Goal: Transaction & Acquisition: Purchase product/service

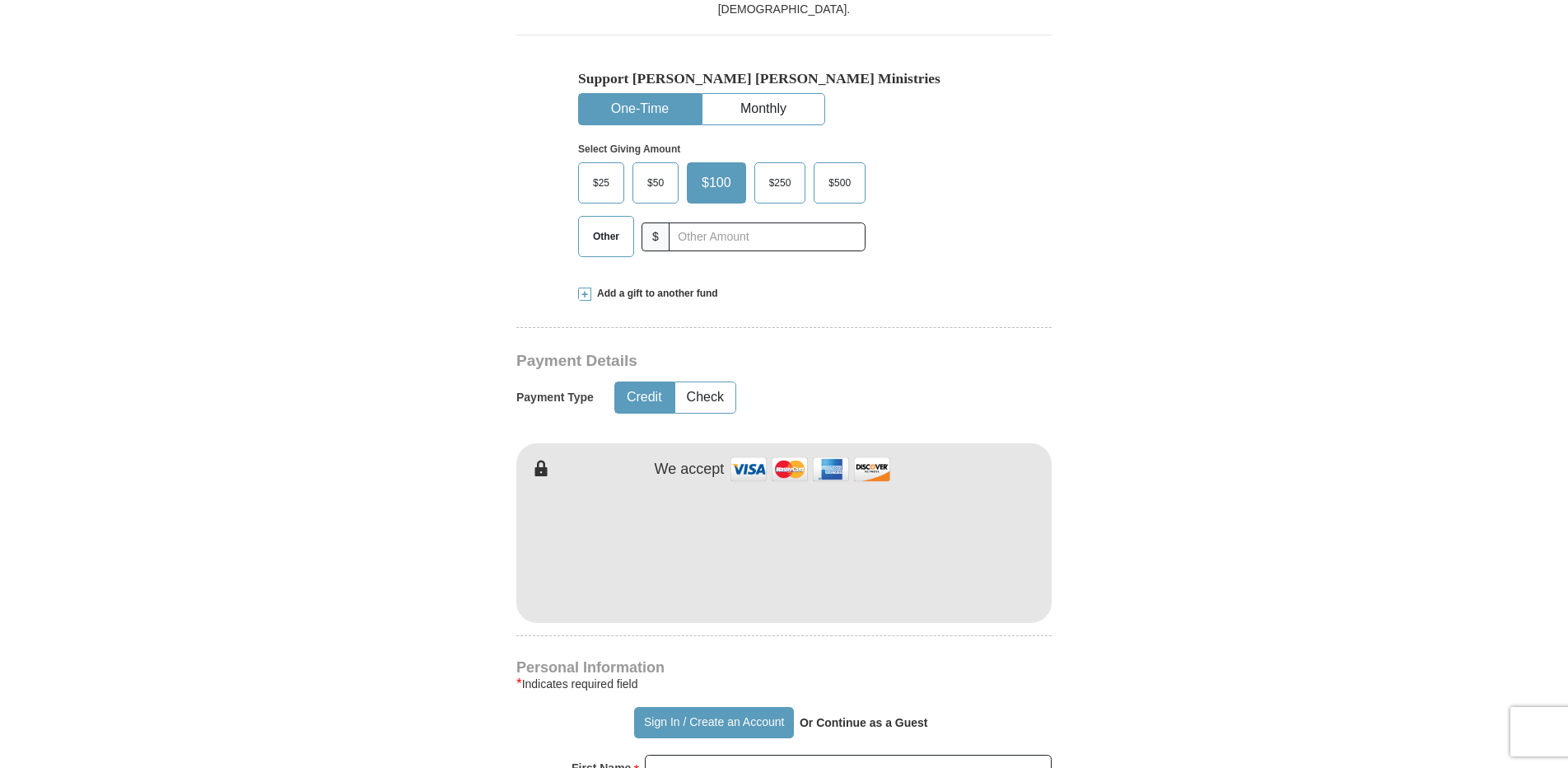
scroll to position [494, 0]
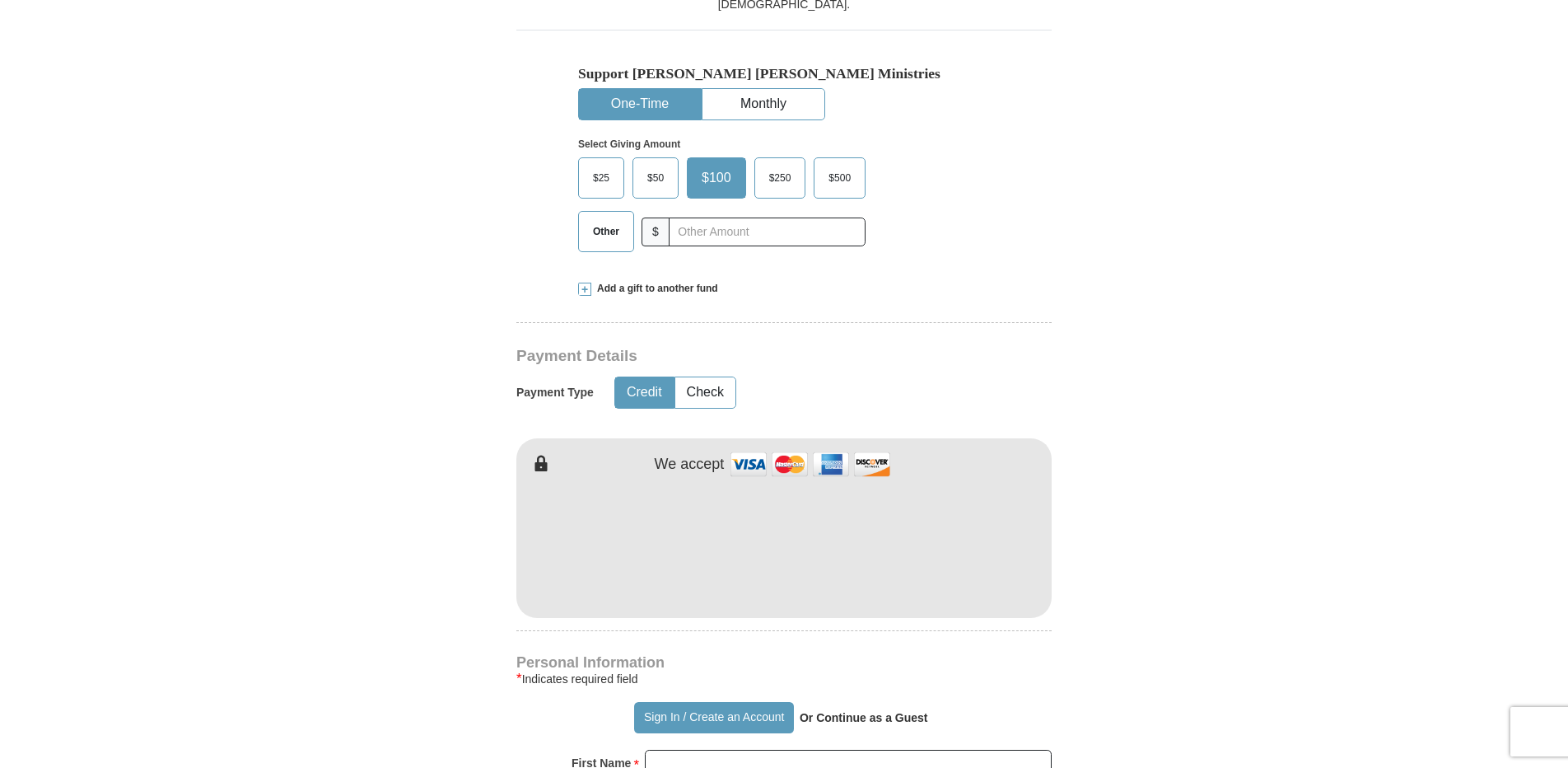
click at [649, 103] on button "One-Time" at bounding box center [640, 104] width 122 height 31
click at [689, 234] on input "text" at bounding box center [767, 231] width 183 height 29
type input "51.50"
select select "CA"
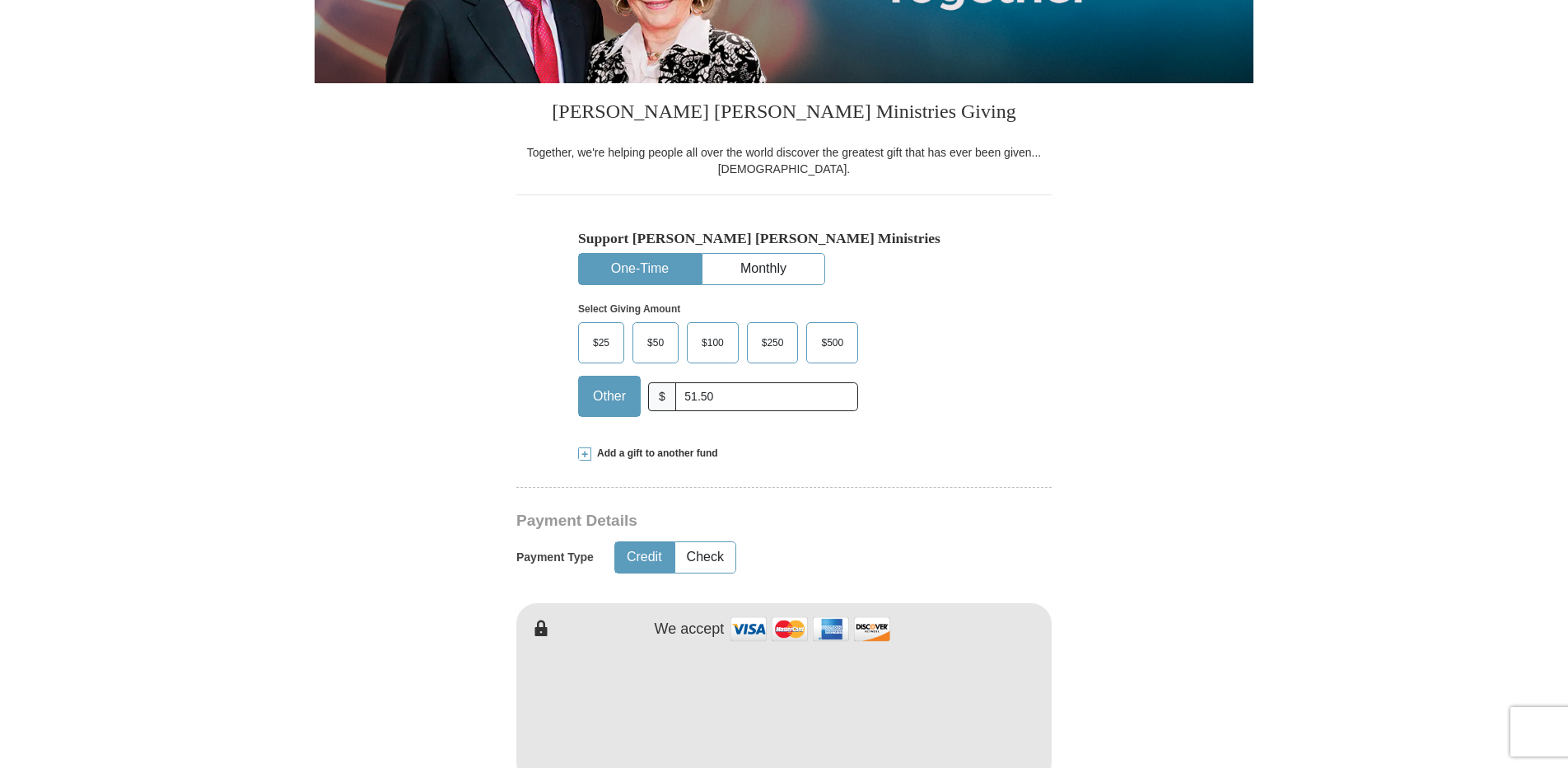
scroll to position [0, 0]
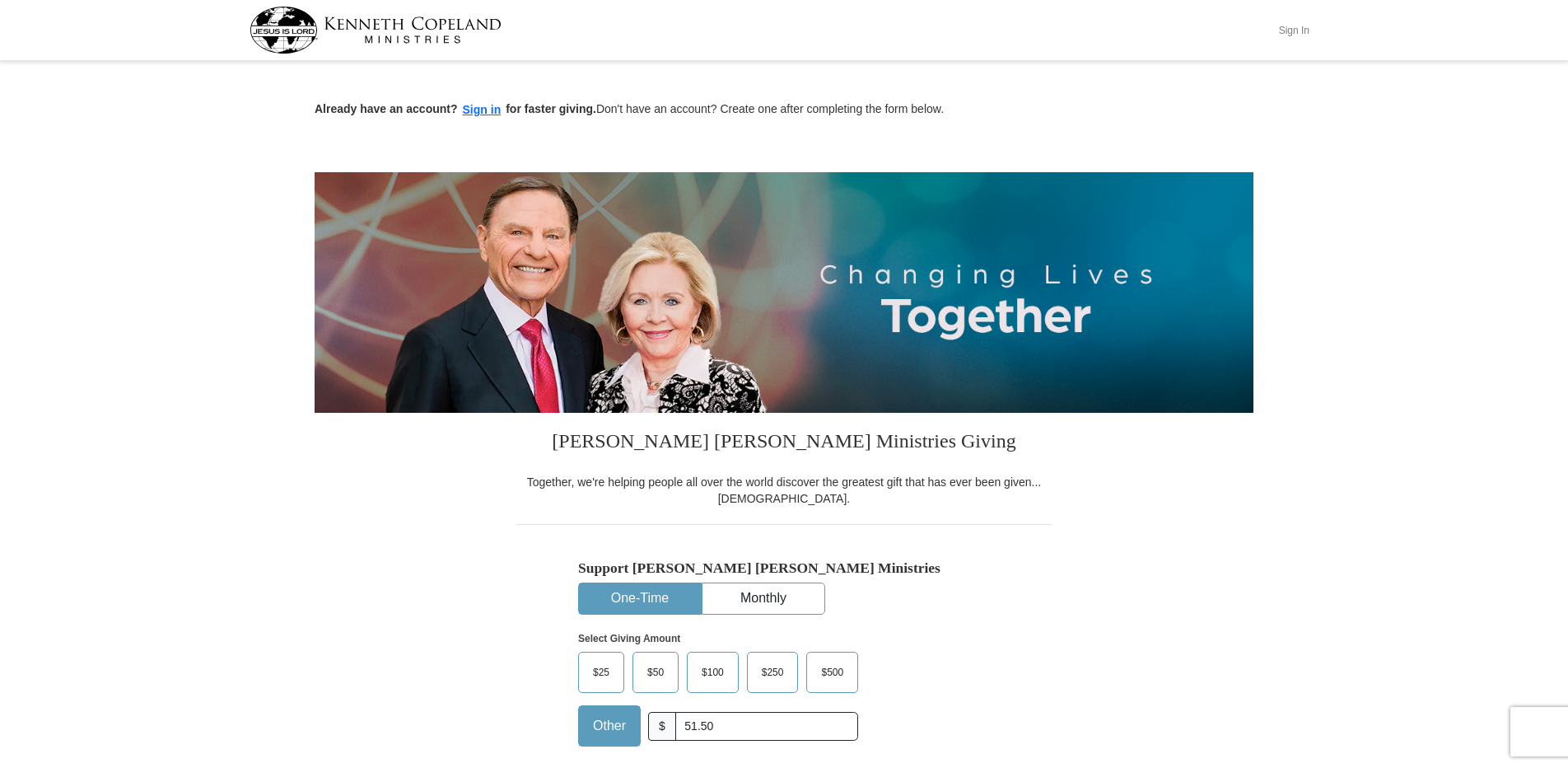
click at [1040, 31] on button "Sign In" at bounding box center [1294, 30] width 49 height 25
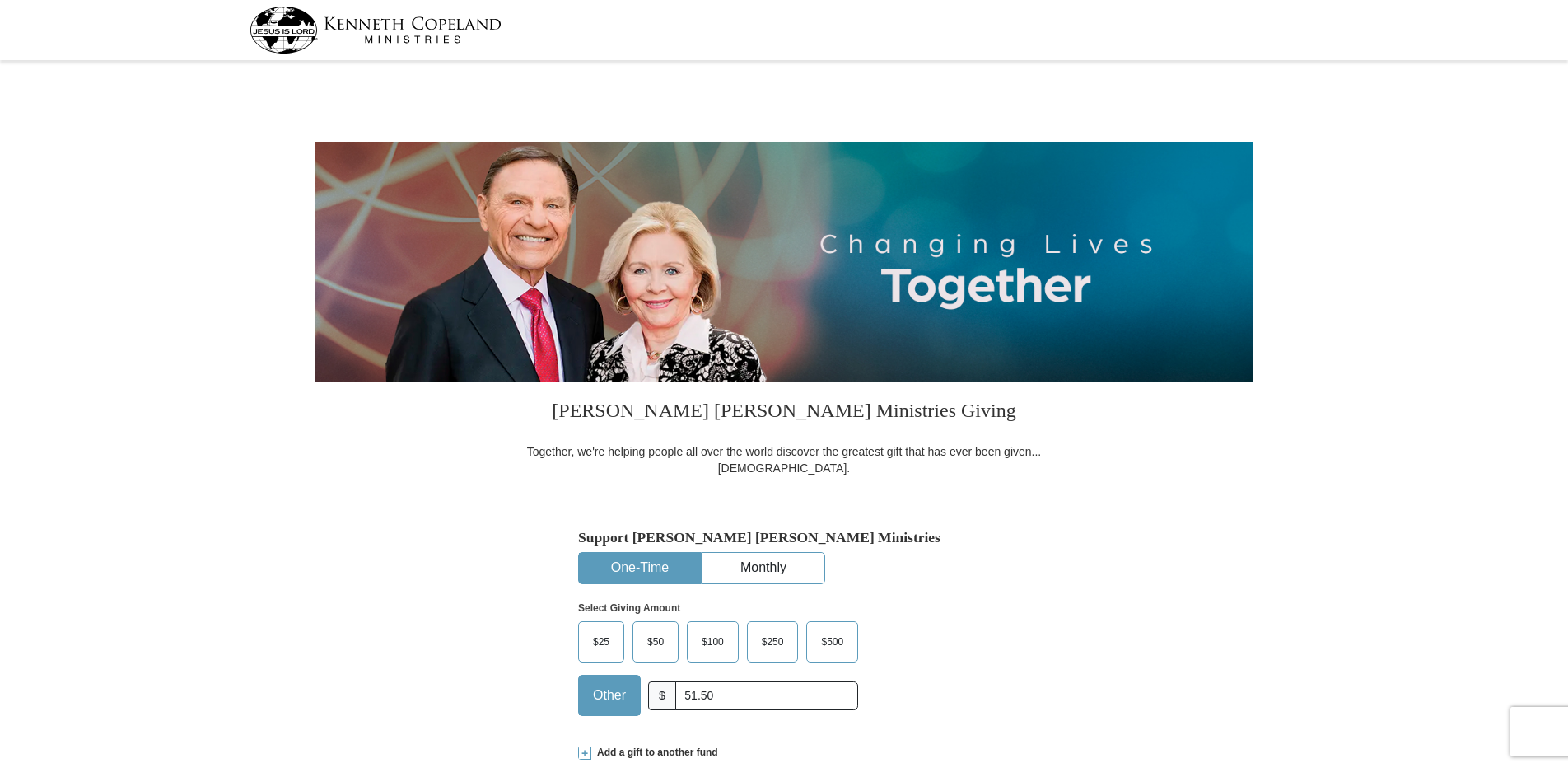
select select "CA"
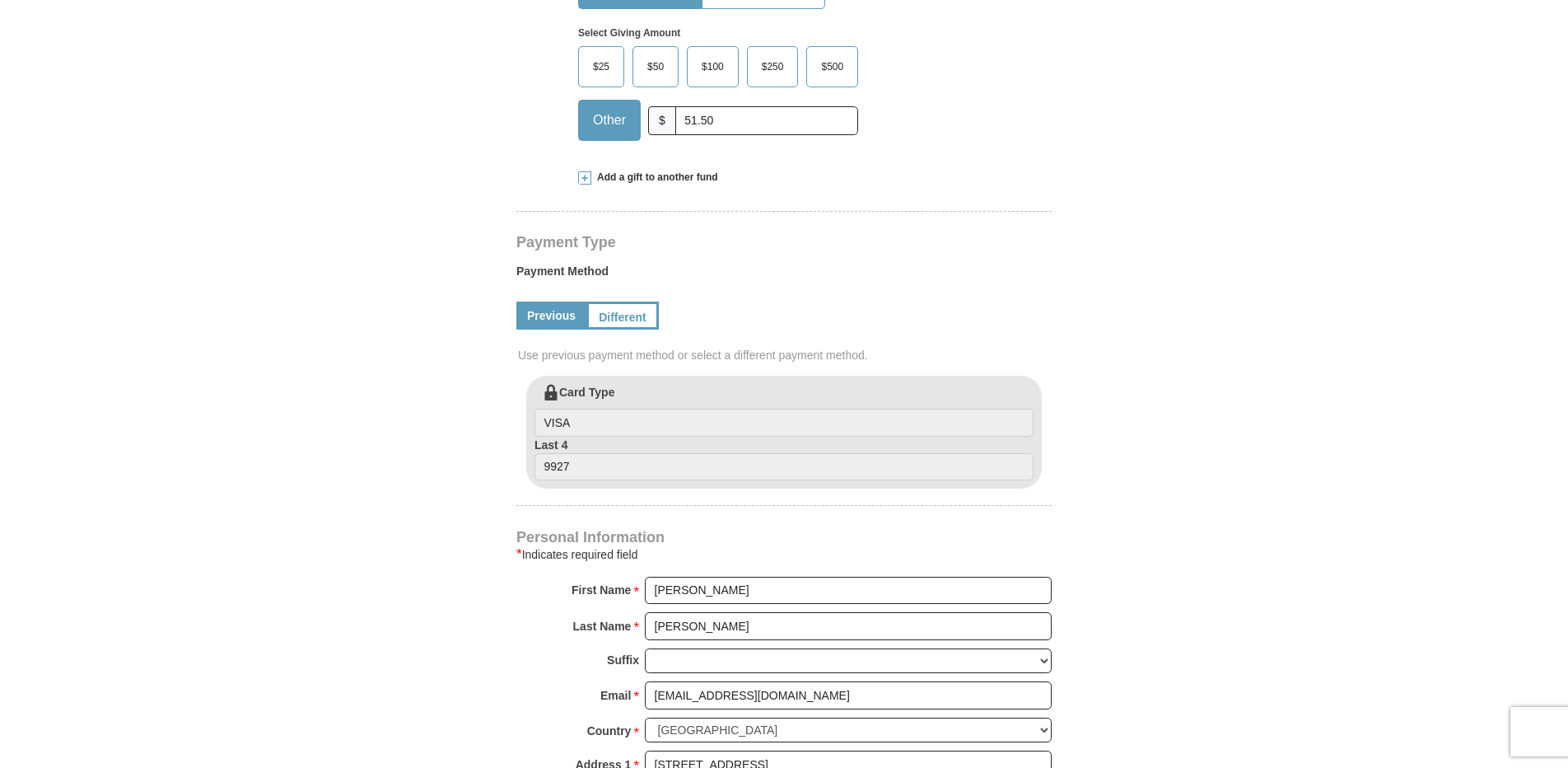
scroll to position [577, 0]
click at [624, 321] on link "Different" at bounding box center [621, 313] width 69 height 28
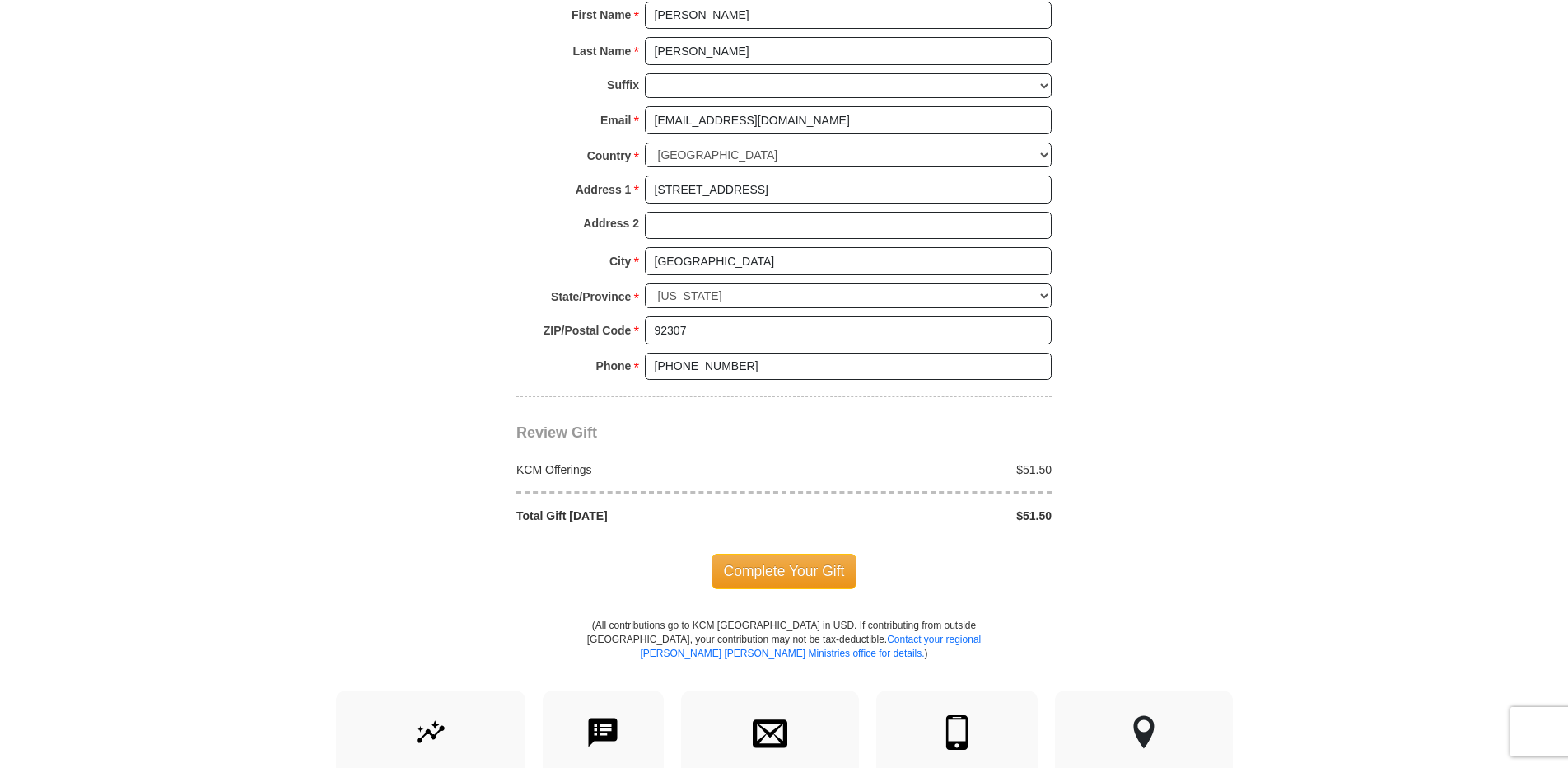
scroll to position [1318, 0]
click at [795, 569] on span "Complete Your Gift" at bounding box center [784, 569] width 146 height 35
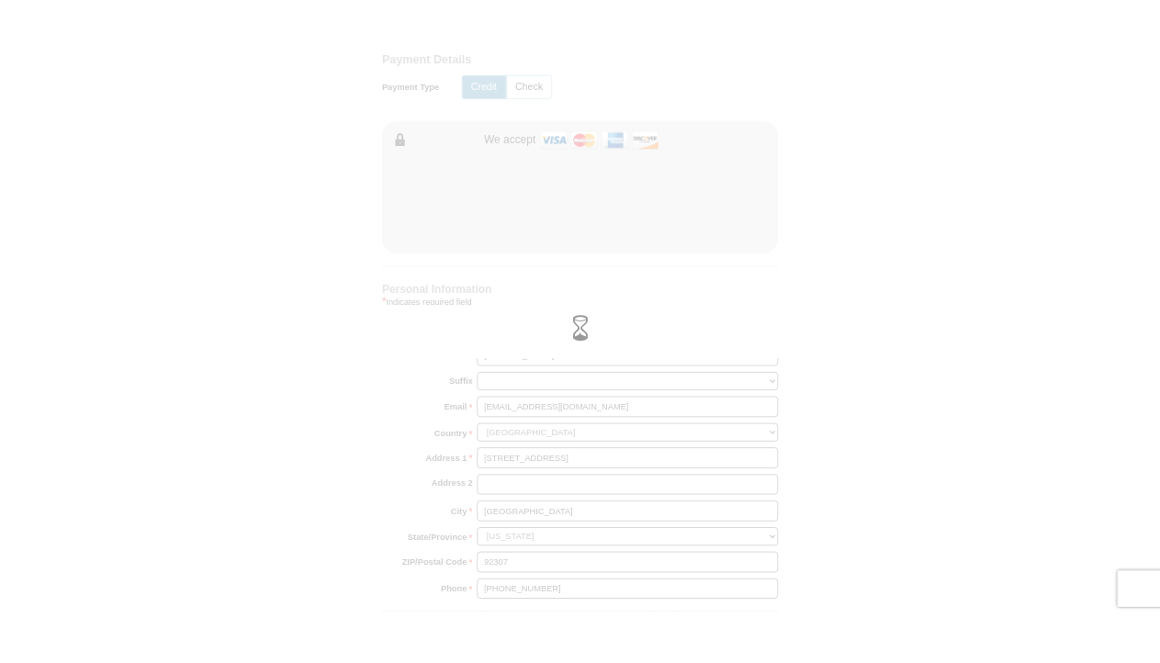
scroll to position [918, 0]
